Goal: Navigation & Orientation: Find specific page/section

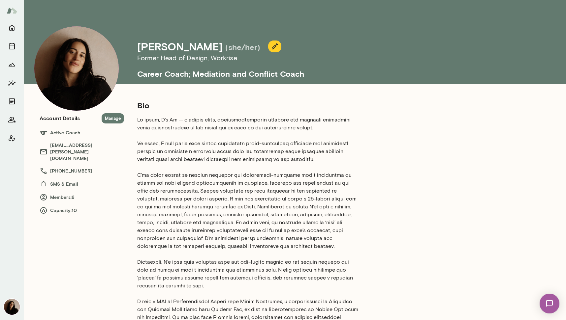
scroll to position [10, 0]
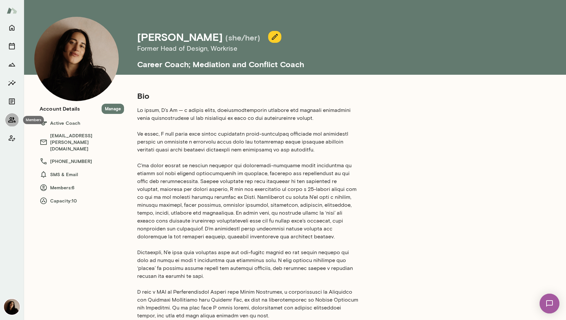
click at [10, 124] on icon "Members" at bounding box center [12, 120] width 8 height 8
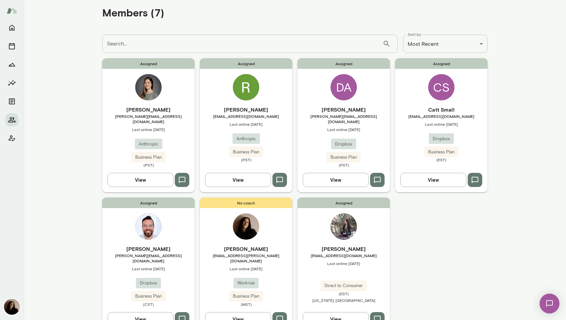
click at [147, 87] on img at bounding box center [148, 87] width 26 height 26
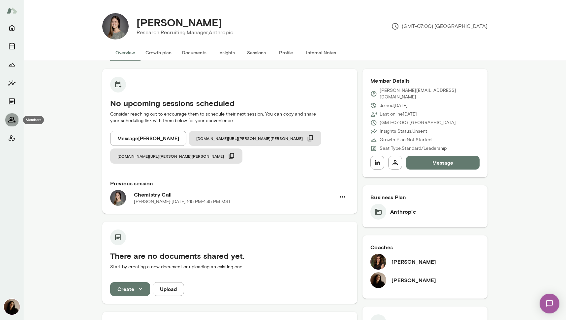
click at [10, 117] on icon "Members" at bounding box center [12, 120] width 8 height 8
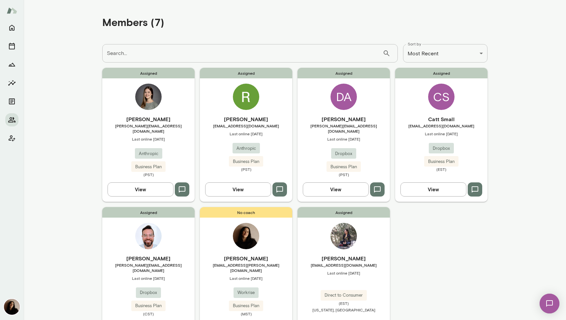
click at [244, 101] on img at bounding box center [246, 97] width 26 height 26
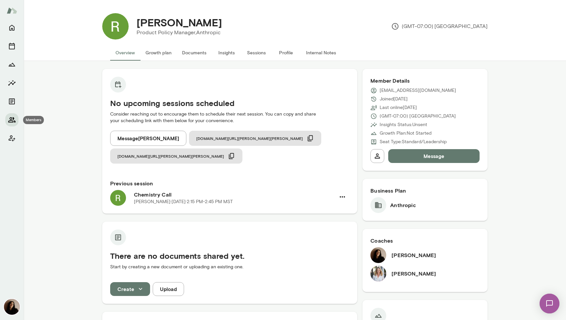
click at [12, 122] on icon "Members" at bounding box center [11, 119] width 7 height 5
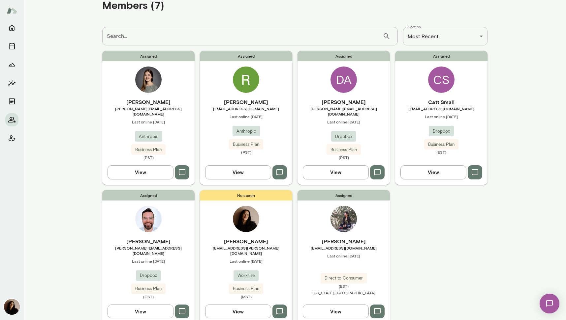
scroll to position [37, 0]
